Goal: Find specific page/section: Find specific page/section

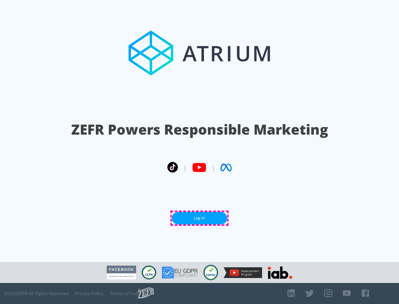
click at [199, 218] on link "Log In" at bounding box center [199, 218] width 55 height 12
